Goal: Use online tool/utility: Use online tool/utility

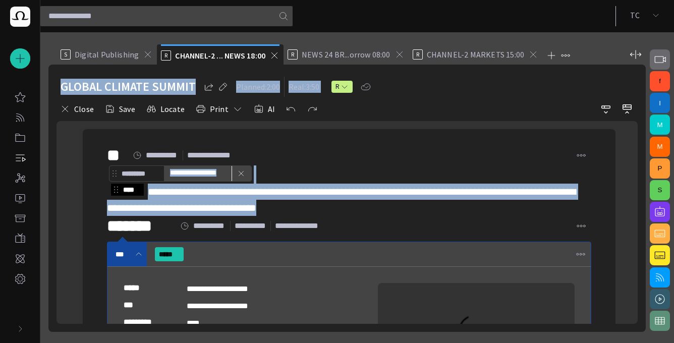
scroll to position [97, 0]
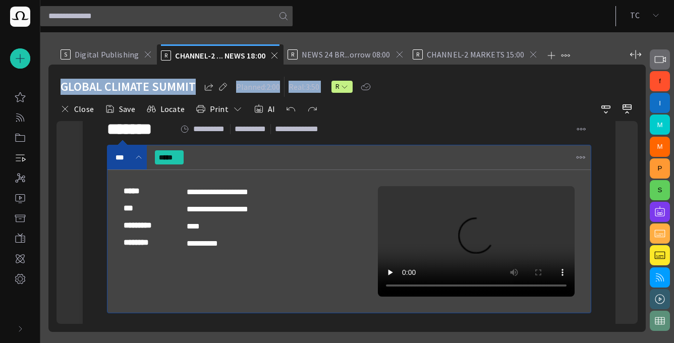
click at [665, 214] on span "button" at bounding box center [660, 212] width 12 height 12
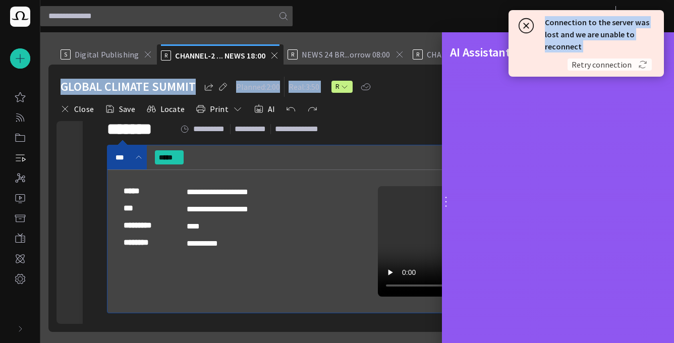
click at [621, 65] on span "Retry connection" at bounding box center [601, 65] width 60 height 10
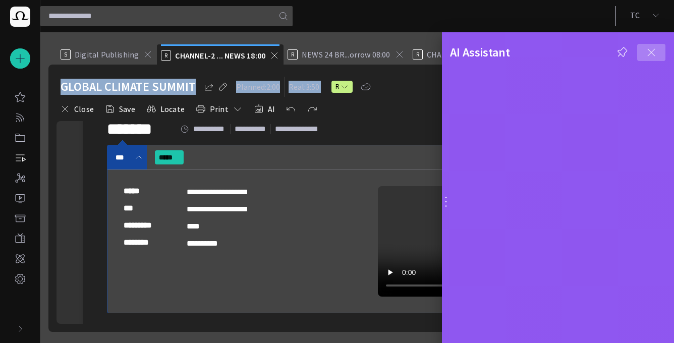
click at [652, 50] on span "button" at bounding box center [651, 52] width 12 height 12
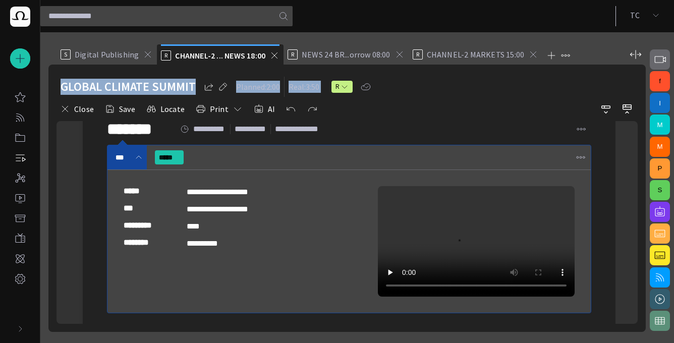
click at [662, 210] on span "button" at bounding box center [660, 212] width 12 height 12
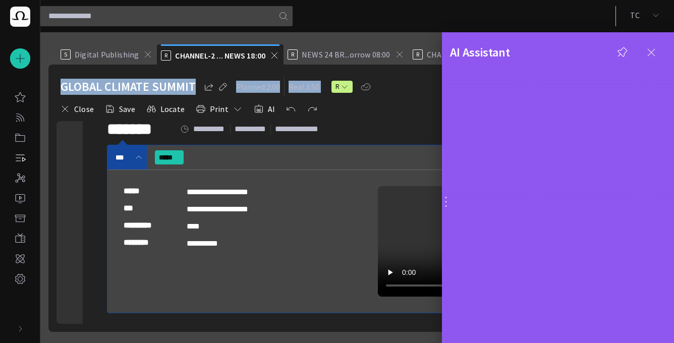
click at [656, 50] on span "button" at bounding box center [651, 52] width 12 height 12
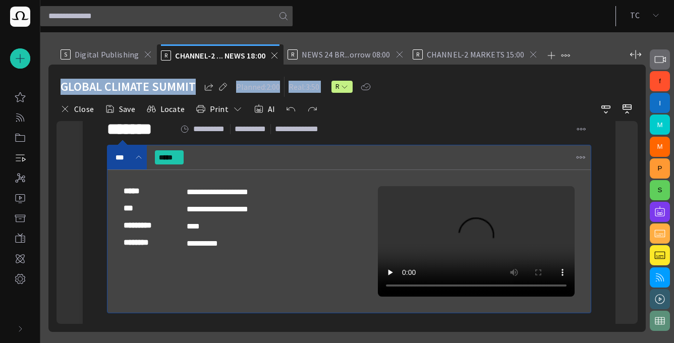
click at [402, 60] on div "R NEWS 24 BR...orrow 08:00" at bounding box center [345, 54] width 117 height 20
click at [398, 63] on div "R NEWS 24 BR...orrow 08:00" at bounding box center [345, 54] width 117 height 20
click at [529, 55] on span at bounding box center [533, 54] width 10 height 10
click at [398, 54] on span at bounding box center [399, 54] width 10 height 10
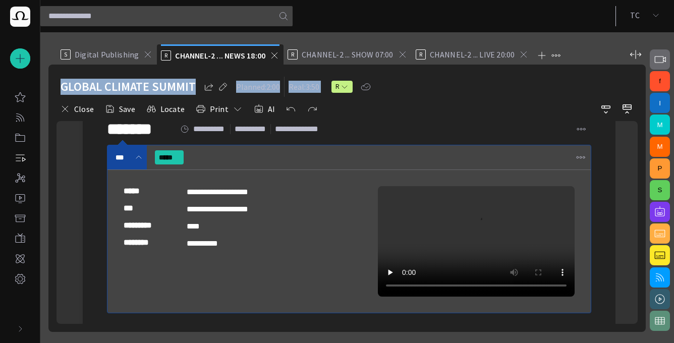
click at [398, 54] on span at bounding box center [402, 54] width 10 height 10
click at [398, 55] on span at bounding box center [396, 54] width 10 height 10
click at [125, 63] on div "S Digital Publishing" at bounding box center [107, 54] width 92 height 20
click at [97, 61] on div "S Digital Publishing" at bounding box center [107, 54] width 92 height 20
click at [78, 59] on span "Digital Publishing" at bounding box center [107, 54] width 64 height 10
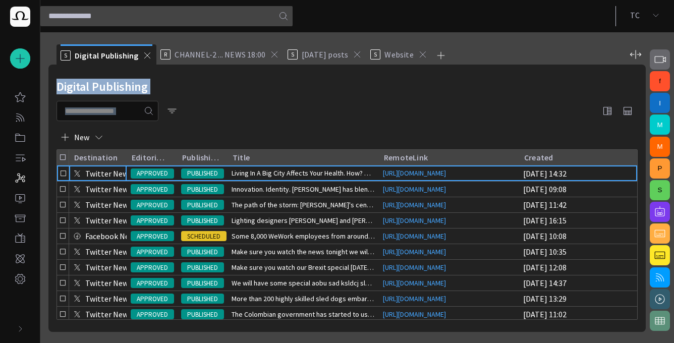
click at [71, 56] on div "S Digital Publishing" at bounding box center [100, 55] width 78 height 10
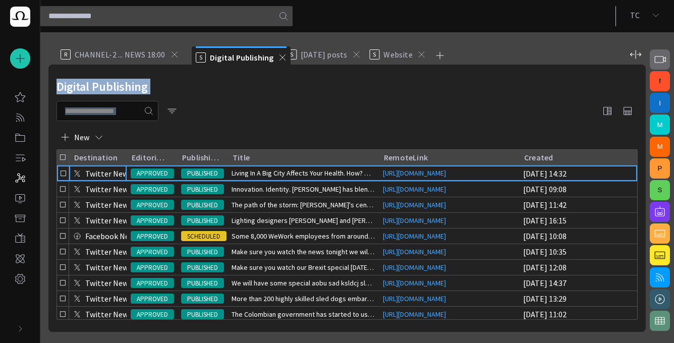
drag, startPoint x: 73, startPoint y: 55, endPoint x: 159, endPoint y: 56, distance: 86.8
click at [210, 57] on ul "S Digital Publishing R CHANNEL-2 ... NEWS 18:00 S Today's posts S Website" at bounding box center [340, 54] width 569 height 20
click at [97, 53] on span "CHANNEL-2 ... NEWS 18:00" at bounding box center [120, 54] width 91 height 10
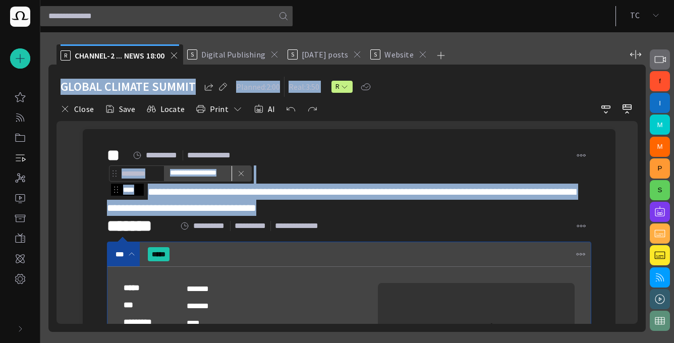
click at [455, 79] on div "GLOBAL CLIMATE SUMMIT Planned: 2:00 Real: 3:50 R" at bounding box center [347, 87] width 573 height 20
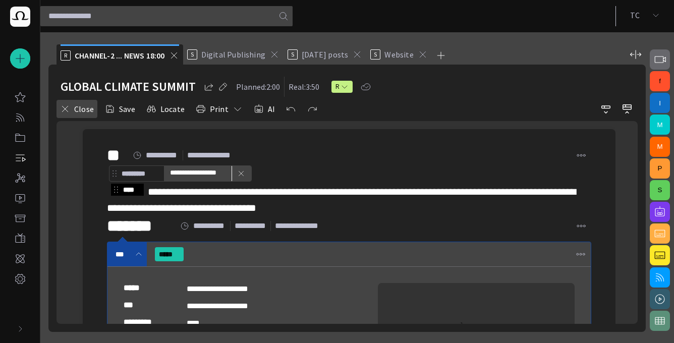
click at [72, 110] on button "Close" at bounding box center [76, 109] width 41 height 18
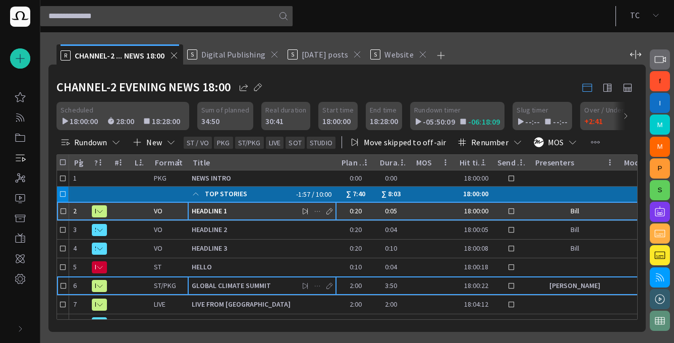
click at [272, 218] on div "HEADLINE 1" at bounding box center [262, 211] width 141 height 18
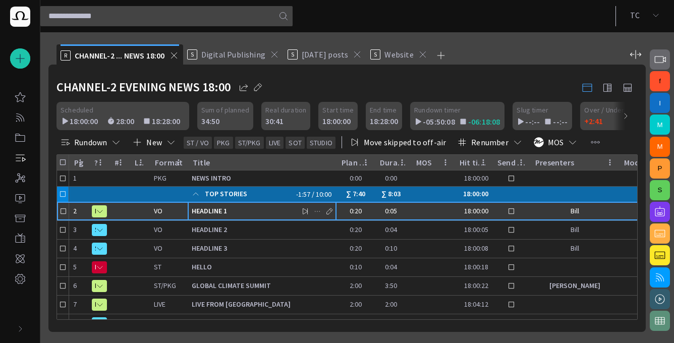
click at [272, 218] on div "HEADLINE 1" at bounding box center [262, 211] width 141 height 18
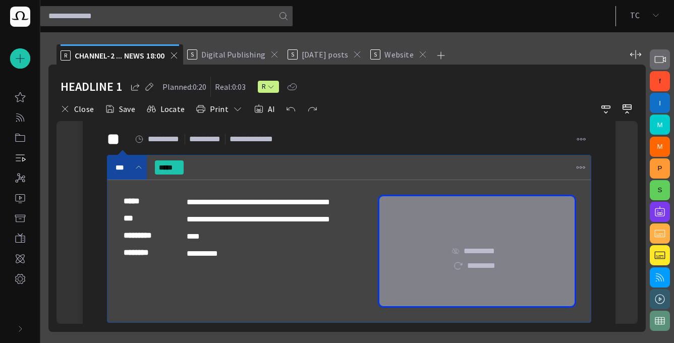
scroll to position [0, 0]
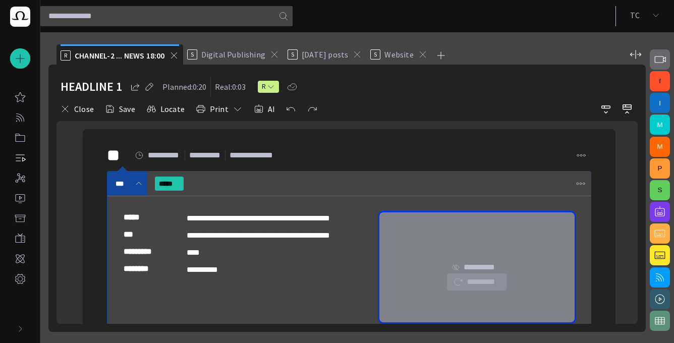
click at [483, 280] on button "*********" at bounding box center [476, 282] width 61 height 18
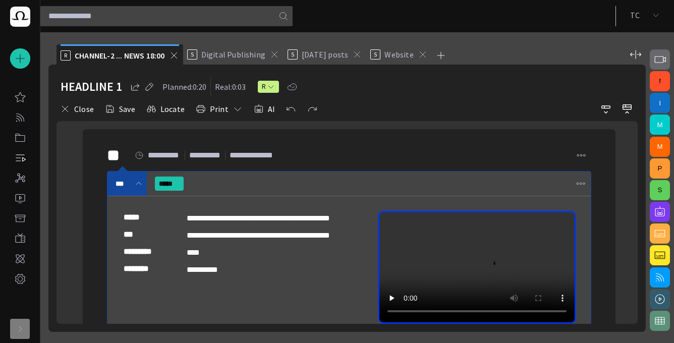
click at [25, 331] on div "button" at bounding box center [20, 329] width 20 height 20
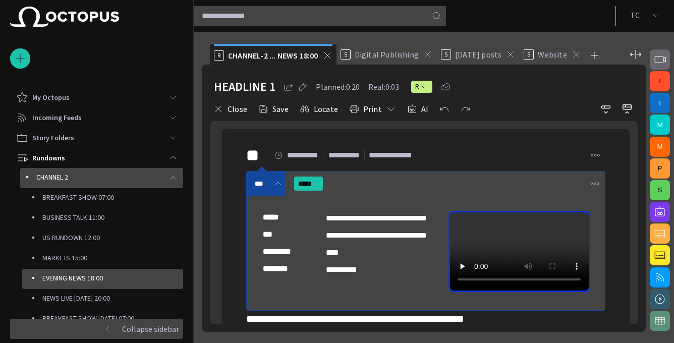
click at [170, 181] on span "main menu" at bounding box center [173, 178] width 8 height 8
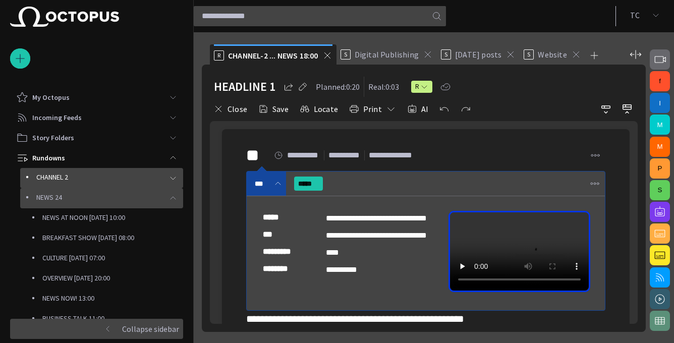
click at [170, 199] on span "main menu" at bounding box center [173, 198] width 8 height 8
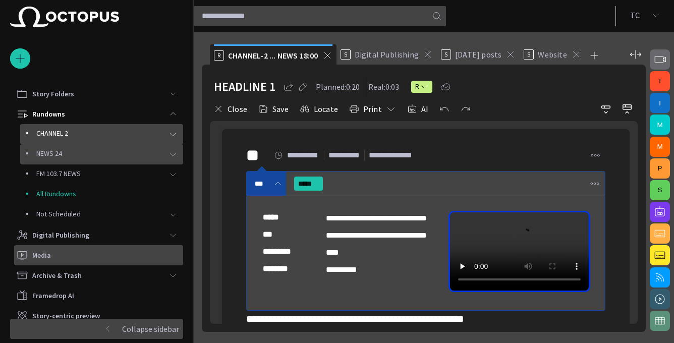
scroll to position [71, 0]
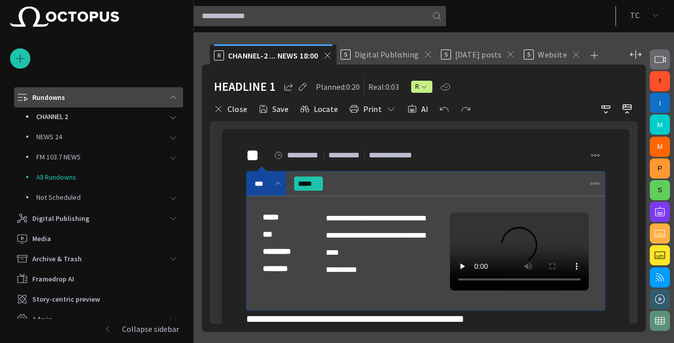
click at [172, 101] on div "main menu" at bounding box center [173, 97] width 20 height 20
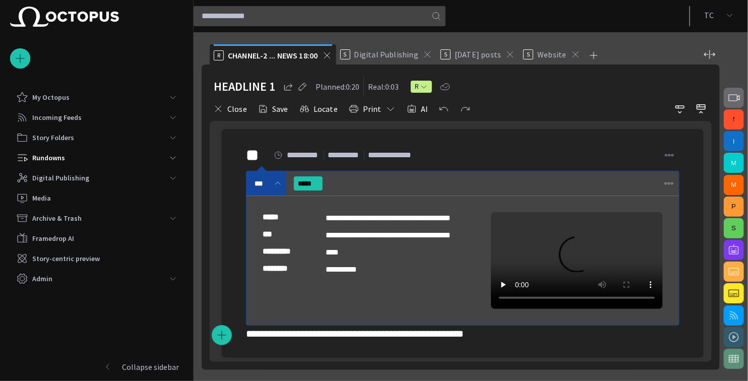
click at [555, 122] on div "**********" at bounding box center [457, 241] width 494 height 241
drag, startPoint x: 577, startPoint y: 130, endPoint x: 588, endPoint y: 119, distance: 15.3
click at [588, 119] on div "**********" at bounding box center [461, 219] width 502 height 285
click at [673, 109] on span "button" at bounding box center [680, 109] width 12 height 12
click at [673, 109] on span "button" at bounding box center [702, 109] width 12 height 12
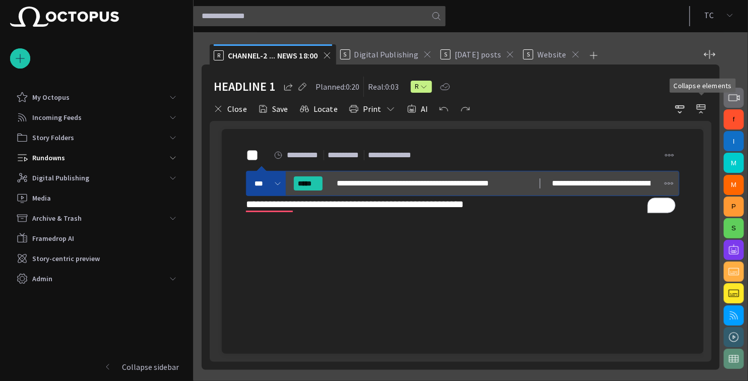
click at [673, 109] on span "button" at bounding box center [702, 109] width 12 height 12
click at [222, 105] on span "button" at bounding box center [218, 109] width 10 height 10
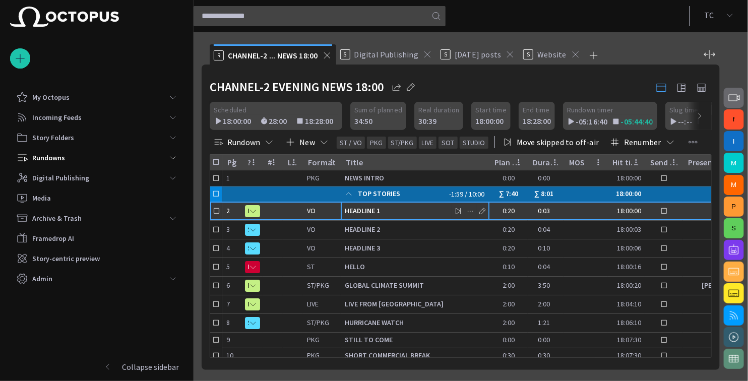
click at [377, 217] on div "HEADLINE 1" at bounding box center [415, 211] width 141 height 18
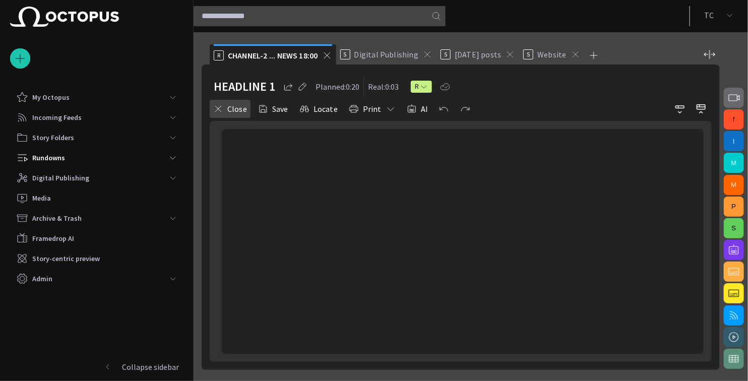
click at [244, 110] on button "Close" at bounding box center [230, 109] width 41 height 18
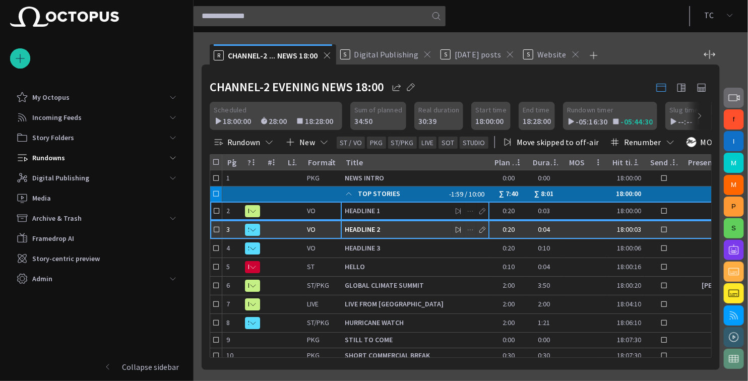
click at [368, 225] on span "HEADLINE 2" at bounding box center [415, 230] width 141 height 10
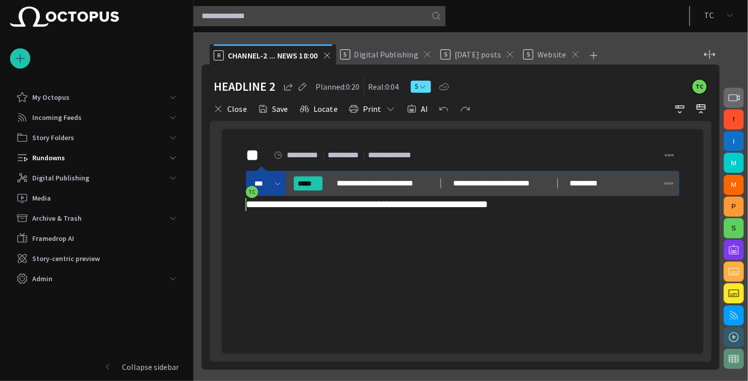
click at [593, 214] on div "**********" at bounding box center [463, 178] width 466 height 99
click at [279, 112] on button "Save" at bounding box center [273, 109] width 37 height 18
click at [228, 109] on button "Close" at bounding box center [230, 109] width 41 height 18
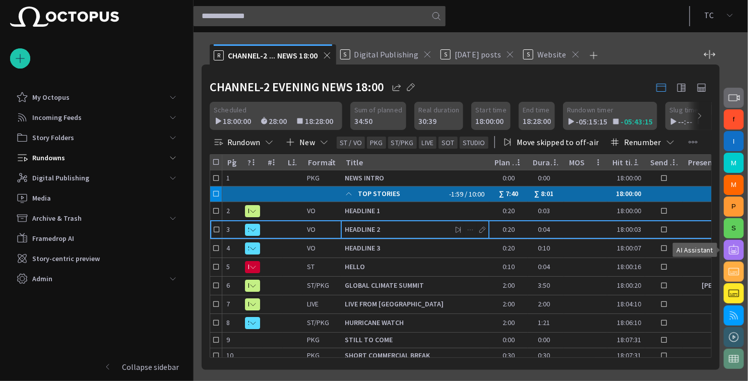
click at [673, 250] on span "button" at bounding box center [734, 250] width 12 height 12
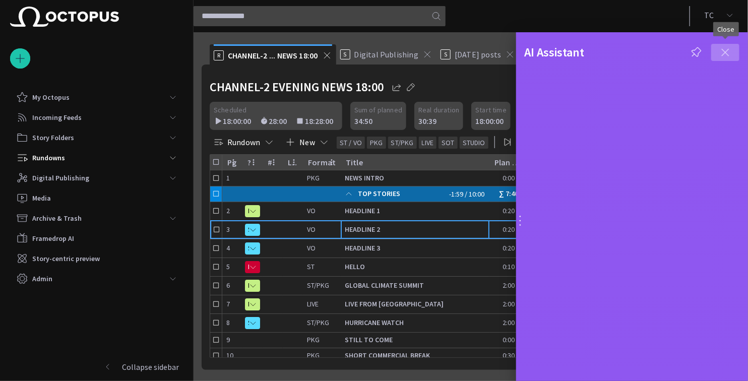
click at [673, 55] on span "button" at bounding box center [726, 52] width 12 height 12
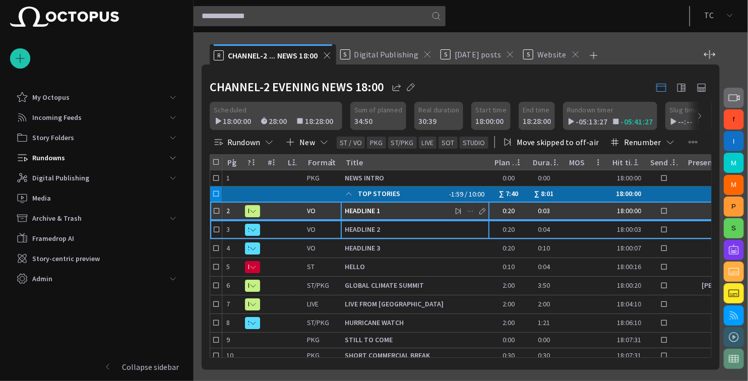
click at [406, 214] on span "HEADLINE 1" at bounding box center [415, 211] width 141 height 10
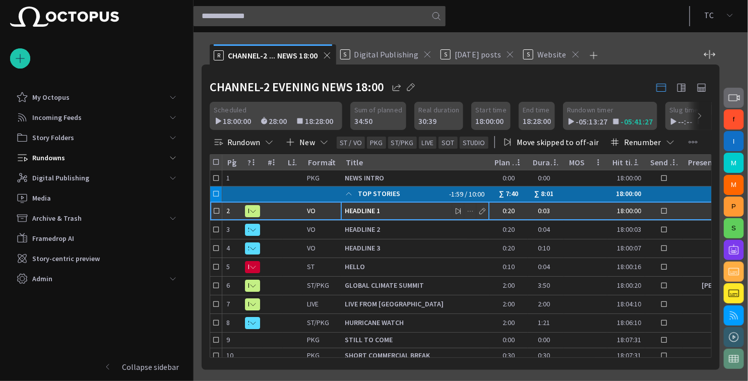
click at [406, 214] on span "HEADLINE 1" at bounding box center [415, 211] width 141 height 10
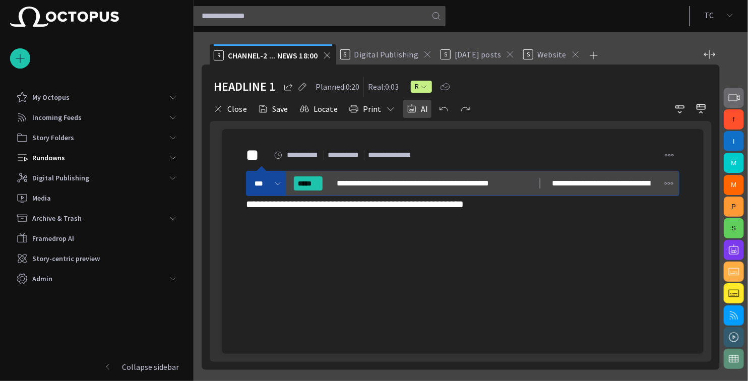
click at [410, 109] on span "button" at bounding box center [412, 109] width 10 height 10
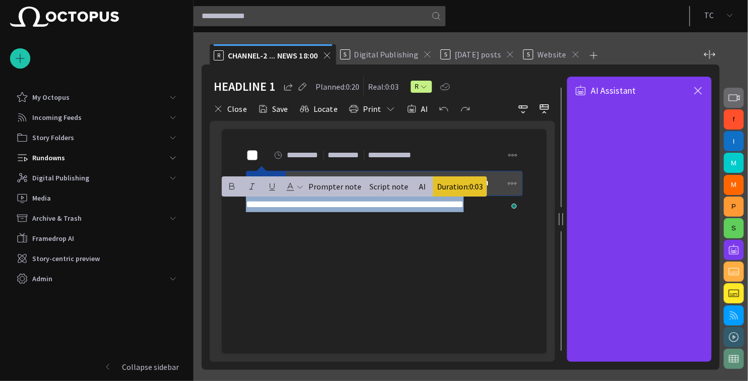
drag, startPoint x: 241, startPoint y: 206, endPoint x: 509, endPoint y: 210, distance: 268.4
click at [509, 210] on div "**********" at bounding box center [384, 241] width 325 height 225
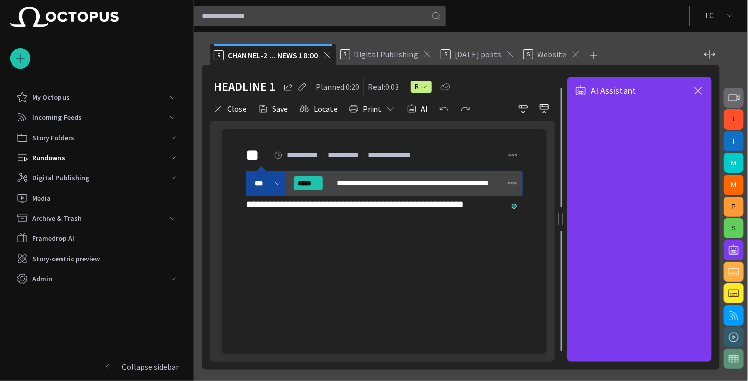
click at [486, 233] on div at bounding box center [384, 291] width 309 height 126
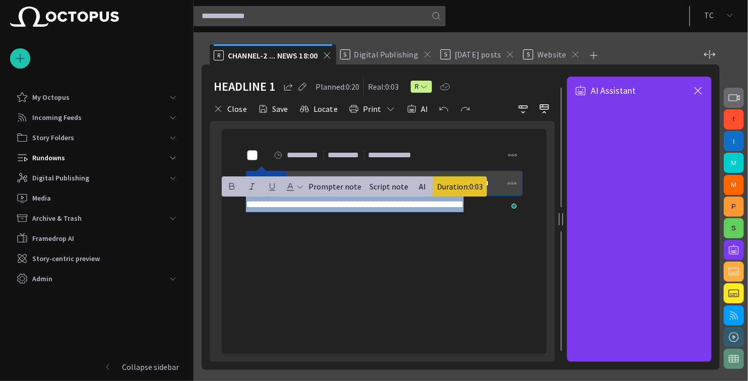
drag, startPoint x: 246, startPoint y: 205, endPoint x: 533, endPoint y: 210, distance: 287.0
click at [533, 210] on div "**********" at bounding box center [384, 178] width 309 height 99
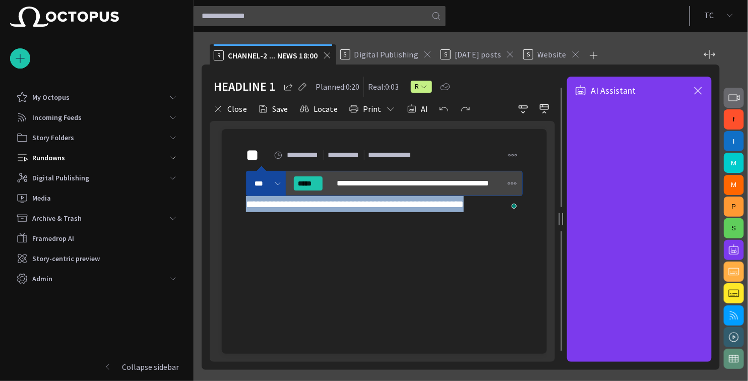
click at [524, 211] on div "**********" at bounding box center [384, 178] width 309 height 99
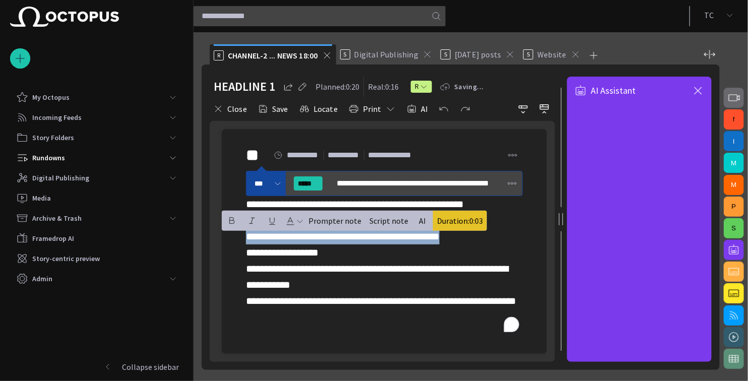
drag, startPoint x: 475, startPoint y: 238, endPoint x: 244, endPoint y: 236, distance: 230.5
click at [244, 236] on div "**********" at bounding box center [384, 227] width 309 height 196
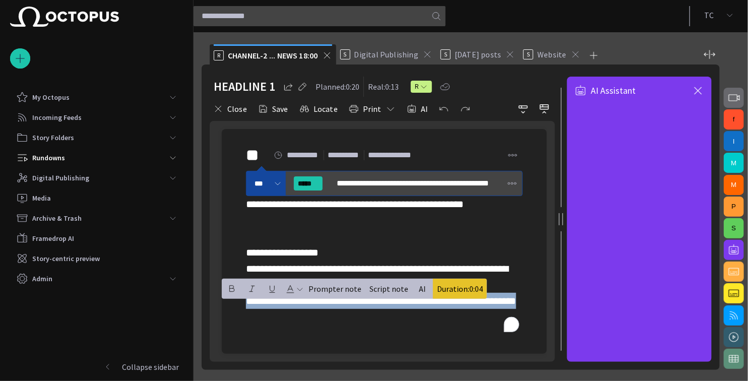
drag, startPoint x: 305, startPoint y: 323, endPoint x: 243, endPoint y: 304, distance: 64.8
click at [243, 306] on div "**********" at bounding box center [384, 227] width 309 height 196
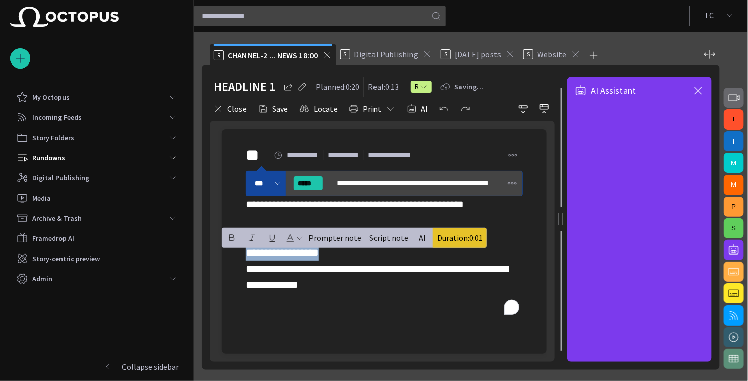
drag, startPoint x: 285, startPoint y: 256, endPoint x: 246, endPoint y: 250, distance: 39.7
click at [246, 250] on div "**********" at bounding box center [384, 219] width 309 height 180
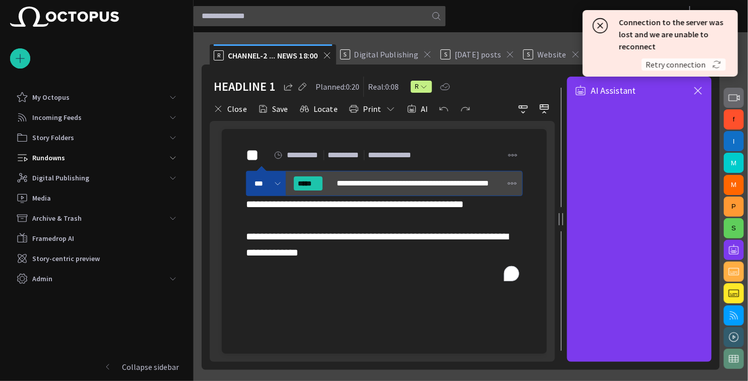
click at [673, 65] on span "Retry connection" at bounding box center [676, 65] width 60 height 10
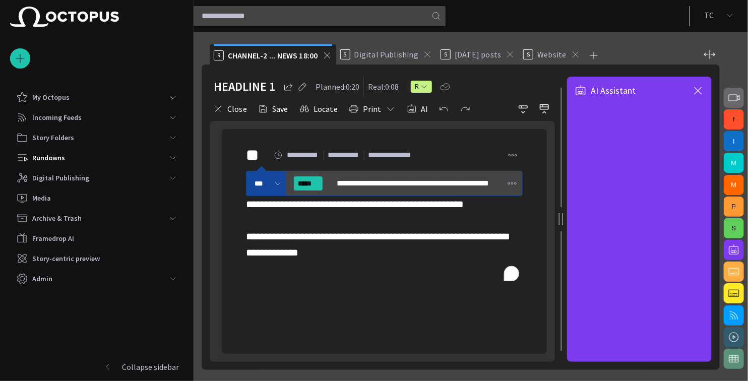
click at [673, 89] on span "button" at bounding box center [699, 91] width 12 height 12
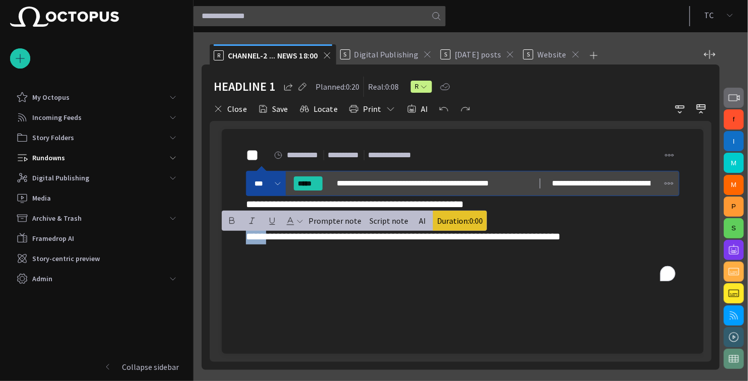
drag, startPoint x: 282, startPoint y: 239, endPoint x: 247, endPoint y: 238, distance: 35.3
click at [247, 238] on span "**********" at bounding box center [403, 220] width 315 height 42
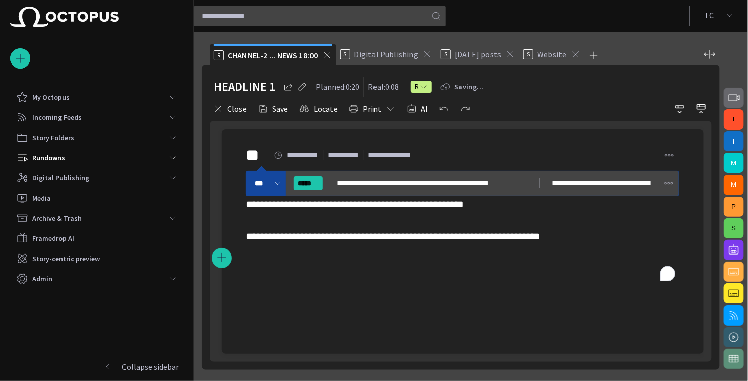
click at [412, 245] on div "**********" at bounding box center [463, 220] width 434 height 48
click at [415, 110] on button "AI" at bounding box center [417, 109] width 28 height 18
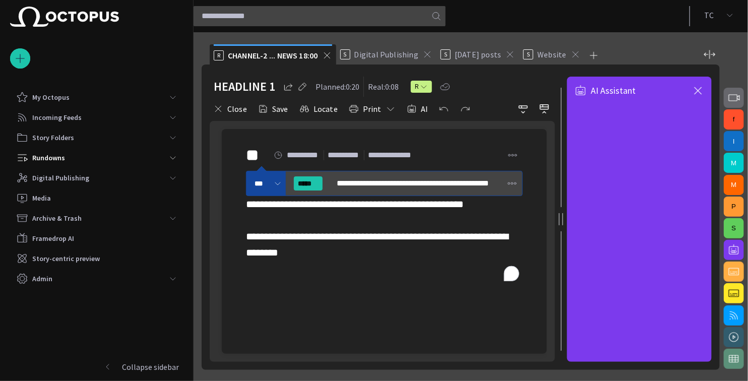
click at [673, 91] on span "button" at bounding box center [699, 91] width 12 height 12
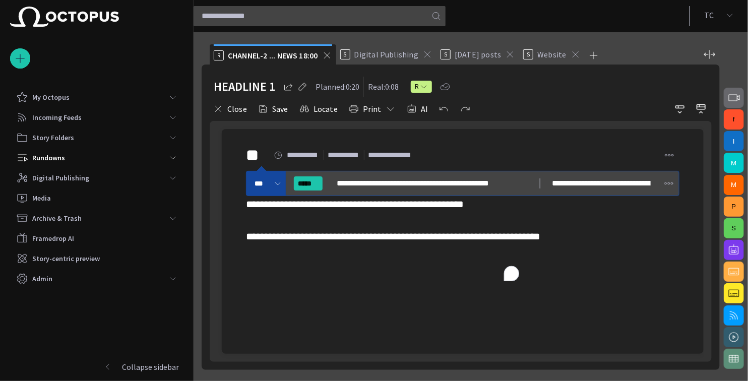
click at [673, 91] on div "HEADLINE 1 Planned: 0:20 Real: 0:08 R" at bounding box center [461, 87] width 494 height 20
drag, startPoint x: 698, startPoint y: 91, endPoint x: 641, endPoint y: 92, distance: 56.5
click at [641, 92] on div "HEADLINE 1 Planned: 0:20 Real: 0:08 R" at bounding box center [461, 87] width 494 height 20
click at [673, 254] on span "button" at bounding box center [734, 250] width 12 height 12
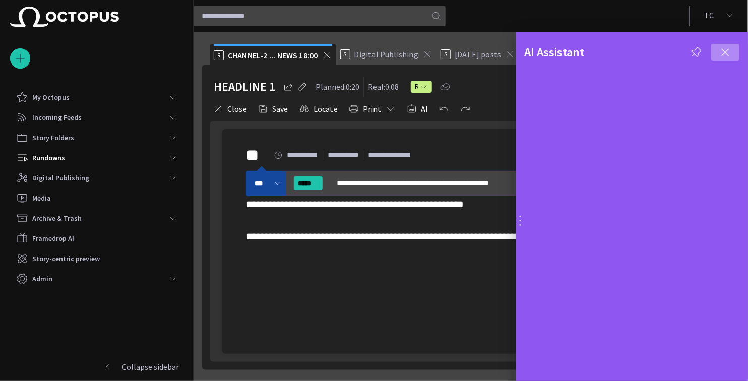
click at [673, 51] on span "button" at bounding box center [726, 52] width 12 height 12
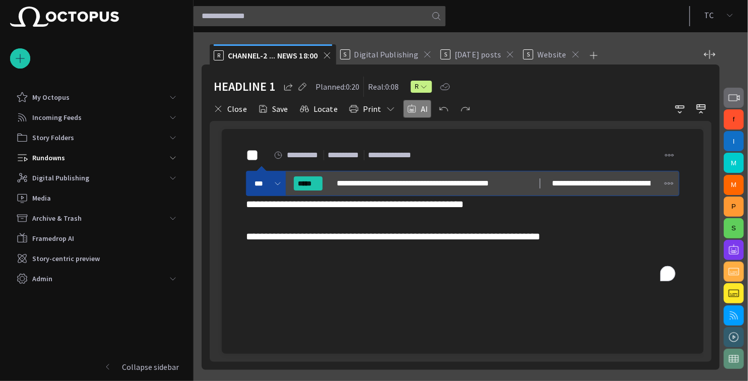
click at [420, 112] on button "AI" at bounding box center [417, 109] width 28 height 18
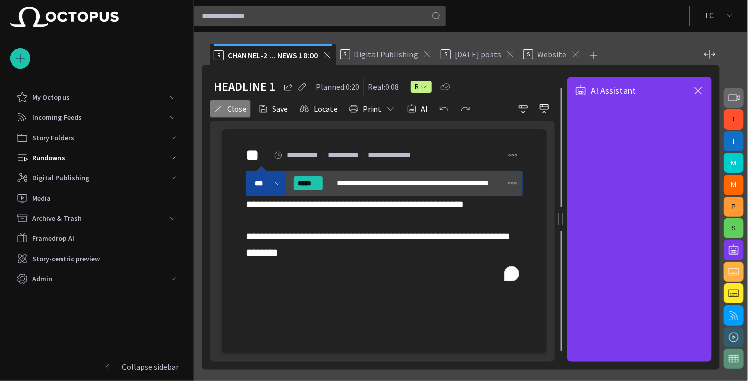
click at [229, 109] on button "Close" at bounding box center [230, 109] width 41 height 18
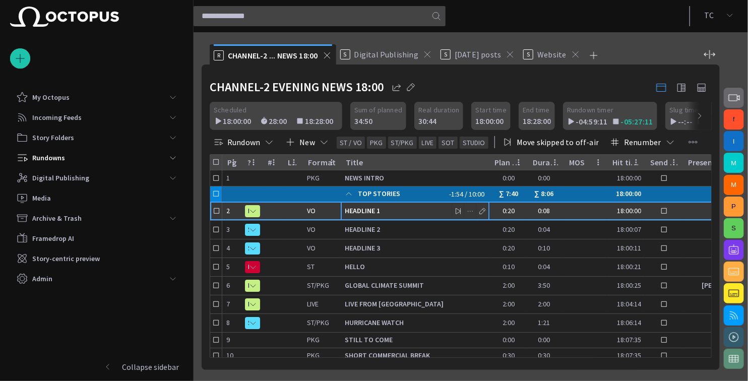
click at [375, 216] on div "HEADLINE 1" at bounding box center [415, 211] width 141 height 18
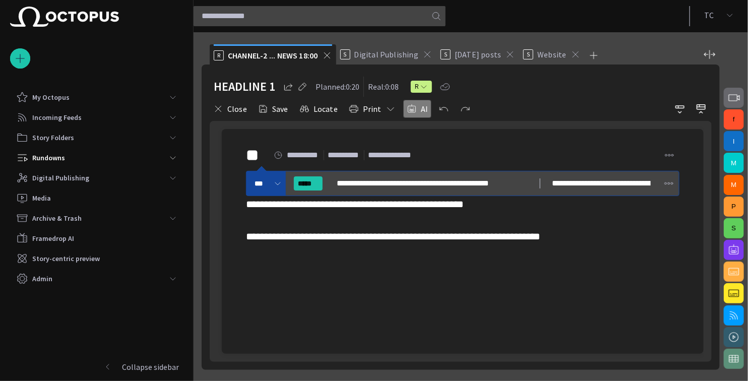
click at [416, 113] on button "AI" at bounding box center [417, 109] width 28 height 18
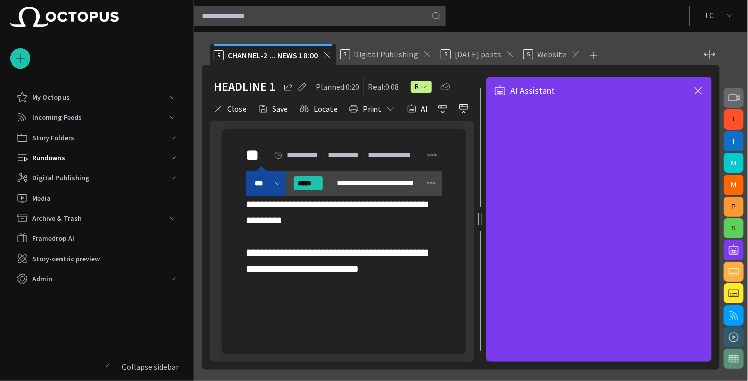
drag, startPoint x: 563, startPoint y: 220, endPoint x: 481, endPoint y: 221, distance: 82.2
click at [481, 221] on div at bounding box center [481, 219] width 4 height 12
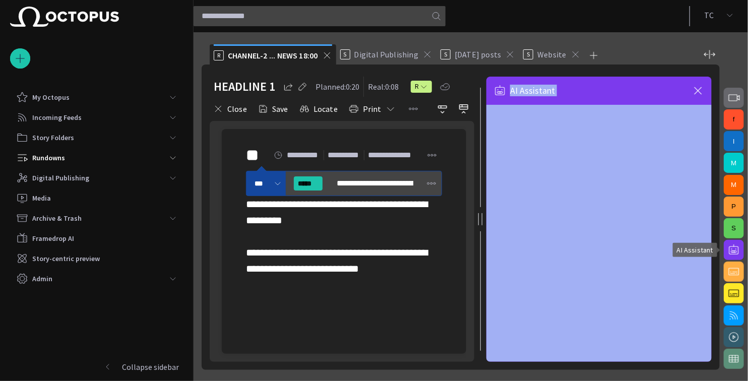
click at [673, 252] on span "button" at bounding box center [734, 250] width 12 height 12
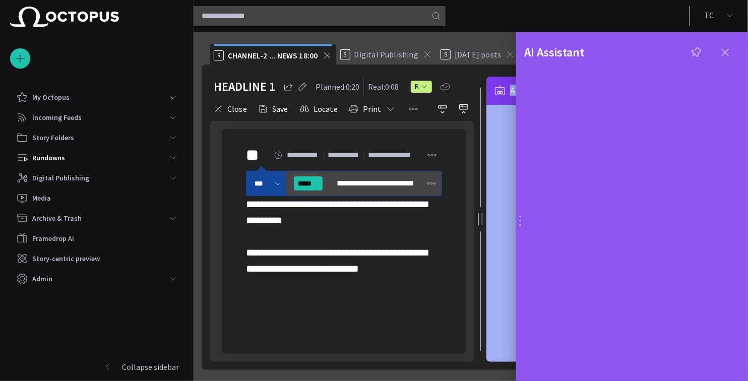
click at [673, 51] on span "button" at bounding box center [726, 52] width 12 height 12
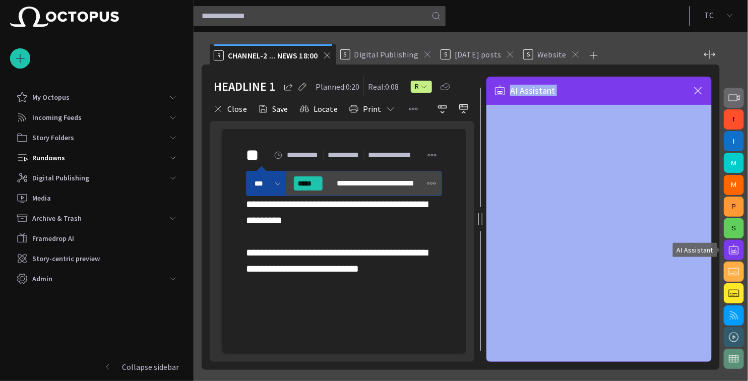
click at [673, 256] on button "button" at bounding box center [734, 250] width 20 height 20
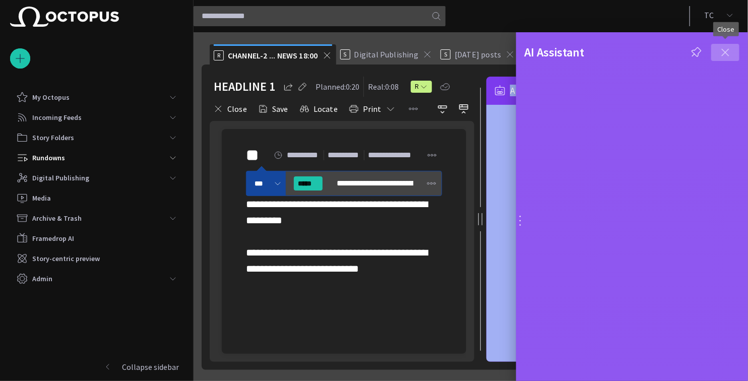
click at [673, 50] on span "button" at bounding box center [726, 52] width 12 height 12
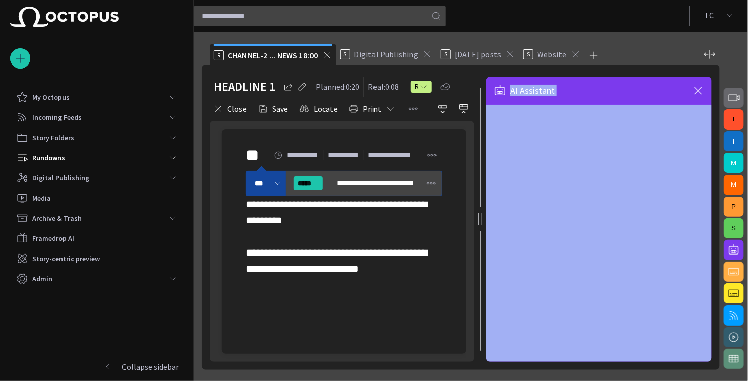
click at [672, 89] on div "AI Assistant" at bounding box center [599, 91] width 225 height 28
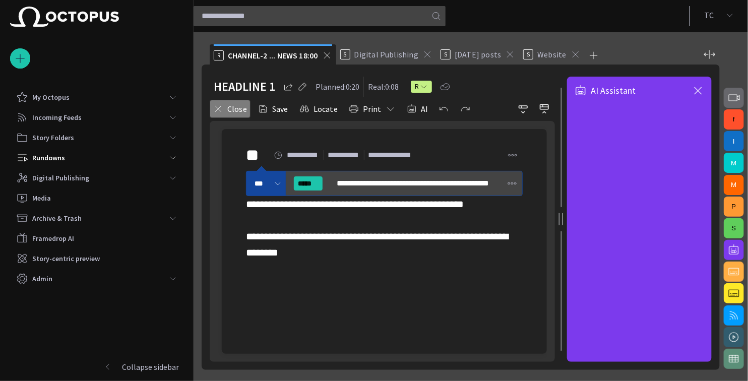
click at [219, 109] on span "button" at bounding box center [218, 109] width 10 height 10
